Goal: Task Accomplishment & Management: Manage account settings

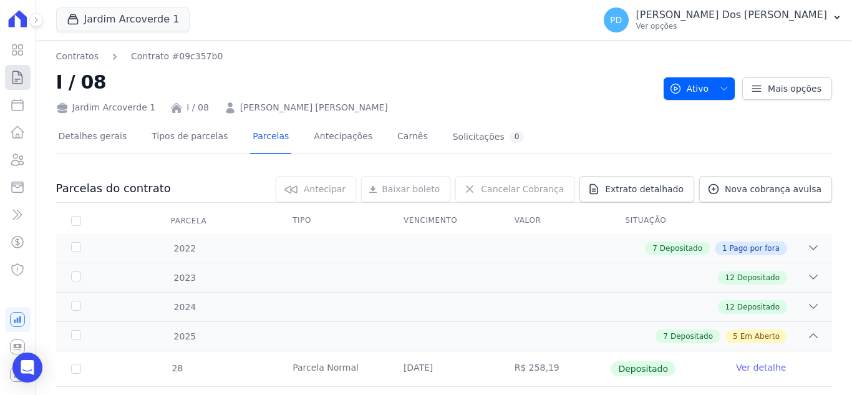
click at [14, 72] on icon at bounding box center [17, 77] width 9 height 12
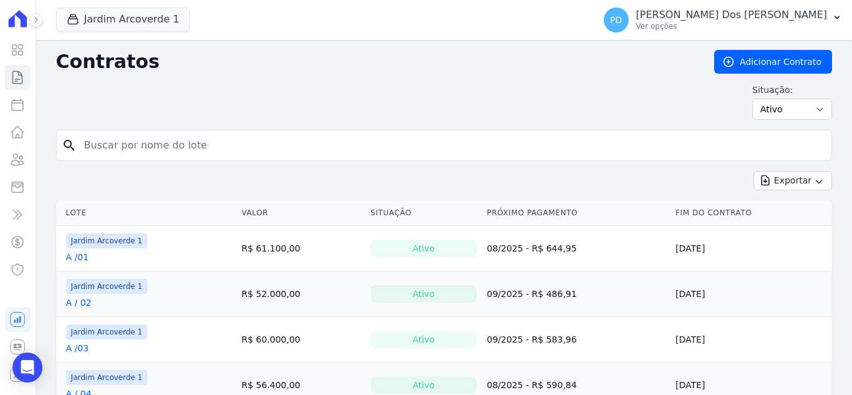
click at [152, 148] on input "search" at bounding box center [452, 145] width 750 height 25
type input "c / 11"
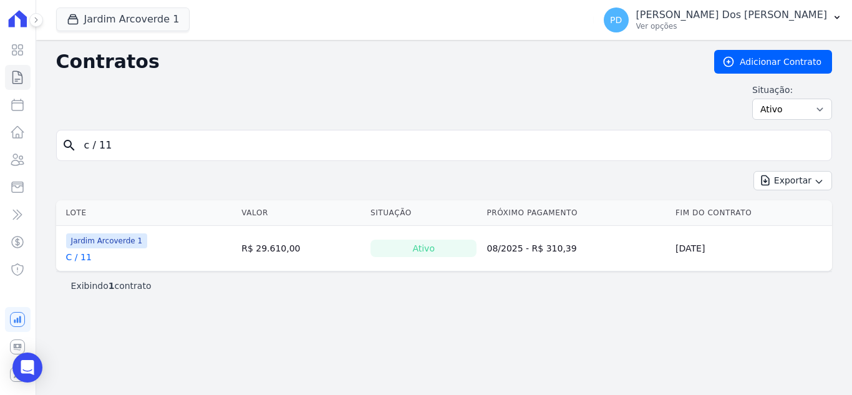
click at [70, 259] on link "C / 11" at bounding box center [79, 257] width 26 height 12
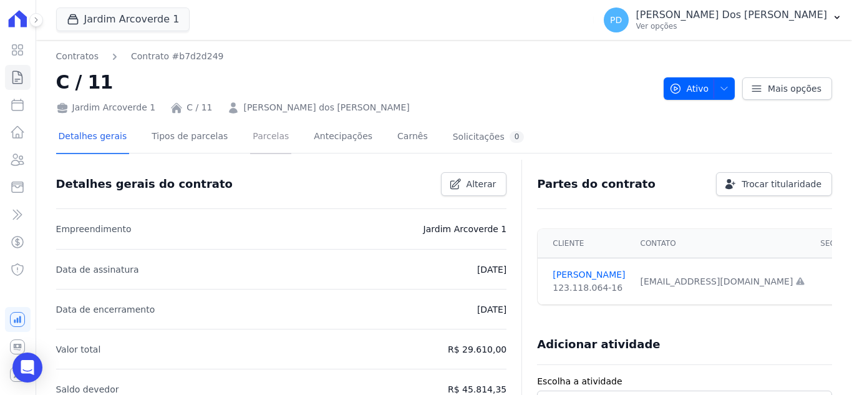
click at [251, 137] on link "Parcelas" at bounding box center [270, 137] width 41 height 33
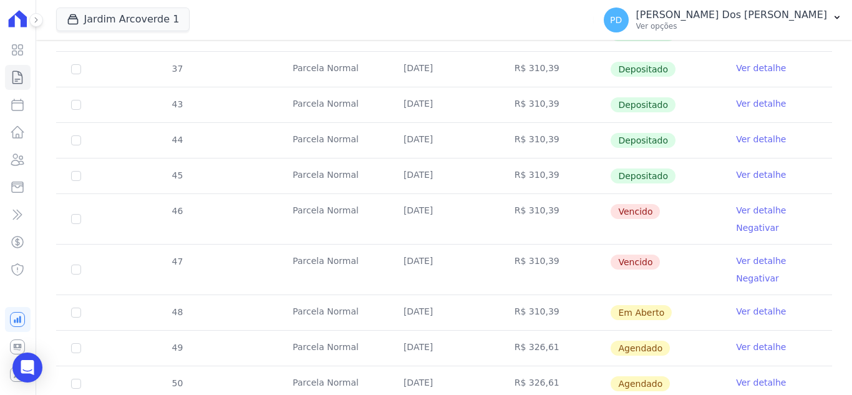
scroll to position [374, 0]
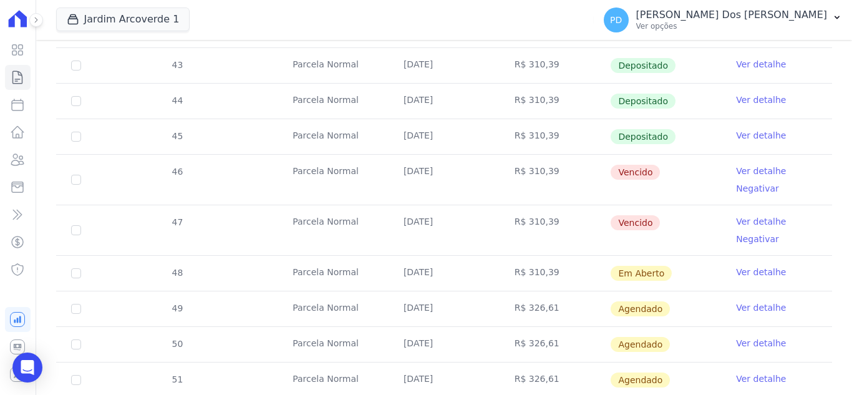
click at [746, 132] on link "Ver detalhe" at bounding box center [761, 135] width 50 height 12
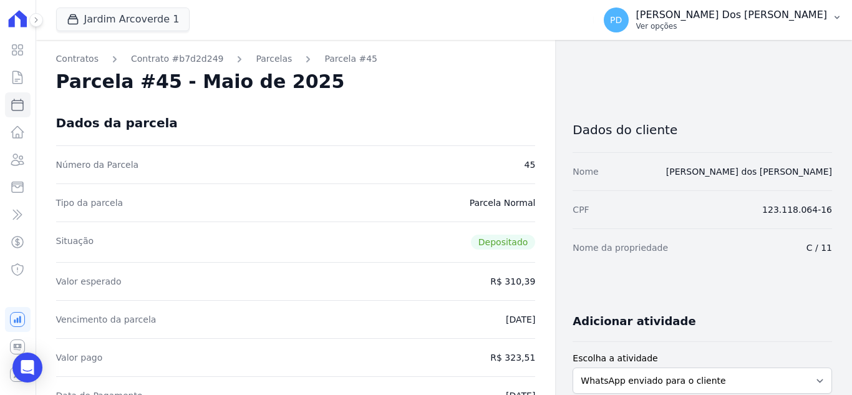
click at [839, 11] on button "PD [PERSON_NAME] Dos [PERSON_NAME] Ver opções" at bounding box center [723, 19] width 258 height 35
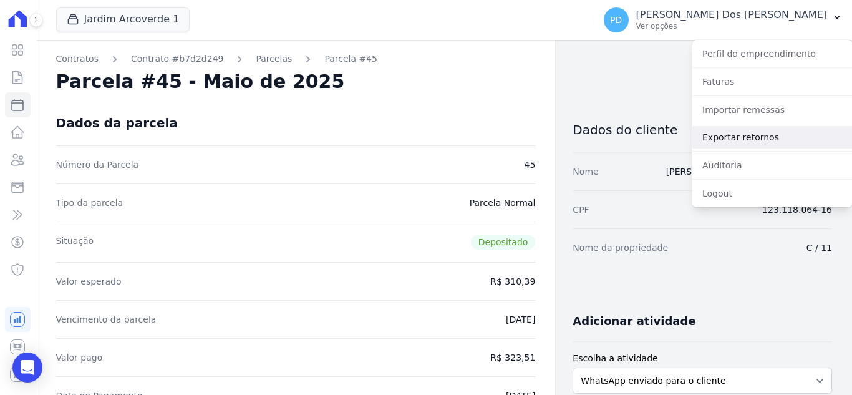
click at [750, 135] on link "Exportar retornos" at bounding box center [772, 137] width 160 height 22
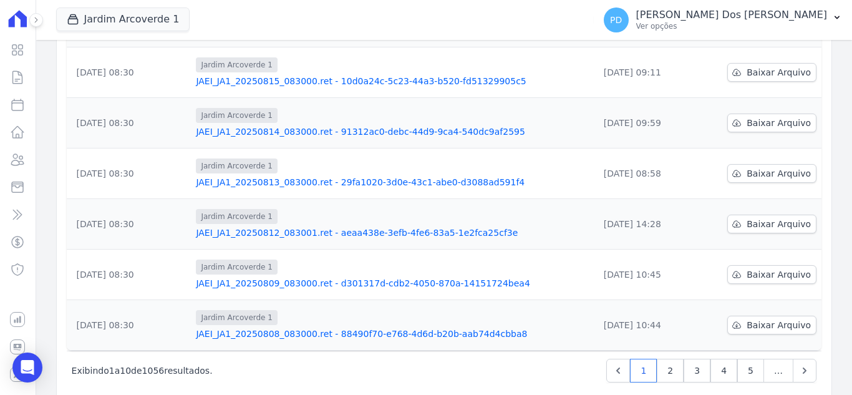
scroll to position [393, 0]
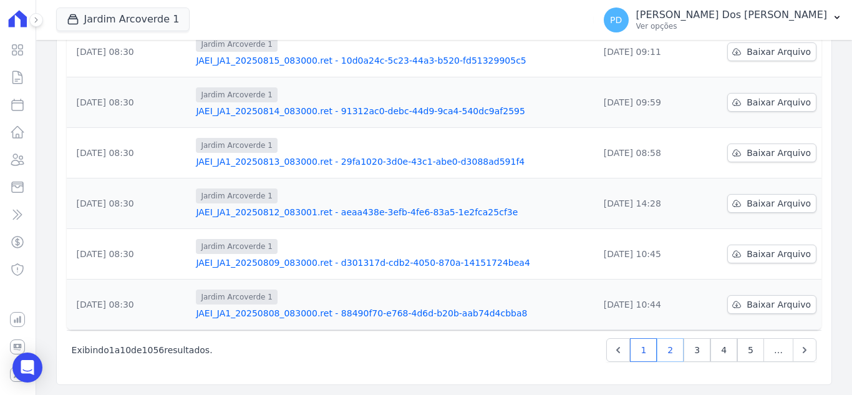
click at [670, 352] on link "2" at bounding box center [670, 350] width 27 height 24
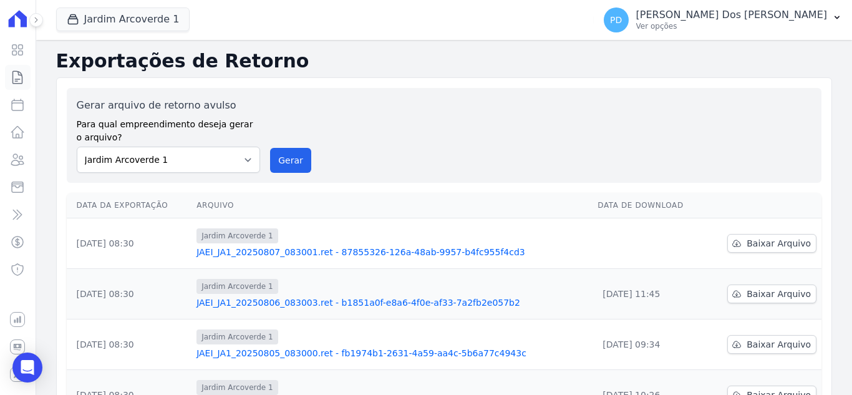
click at [18, 80] on icon at bounding box center [17, 77] width 15 height 15
